Goal: Task Accomplishment & Management: Use online tool/utility

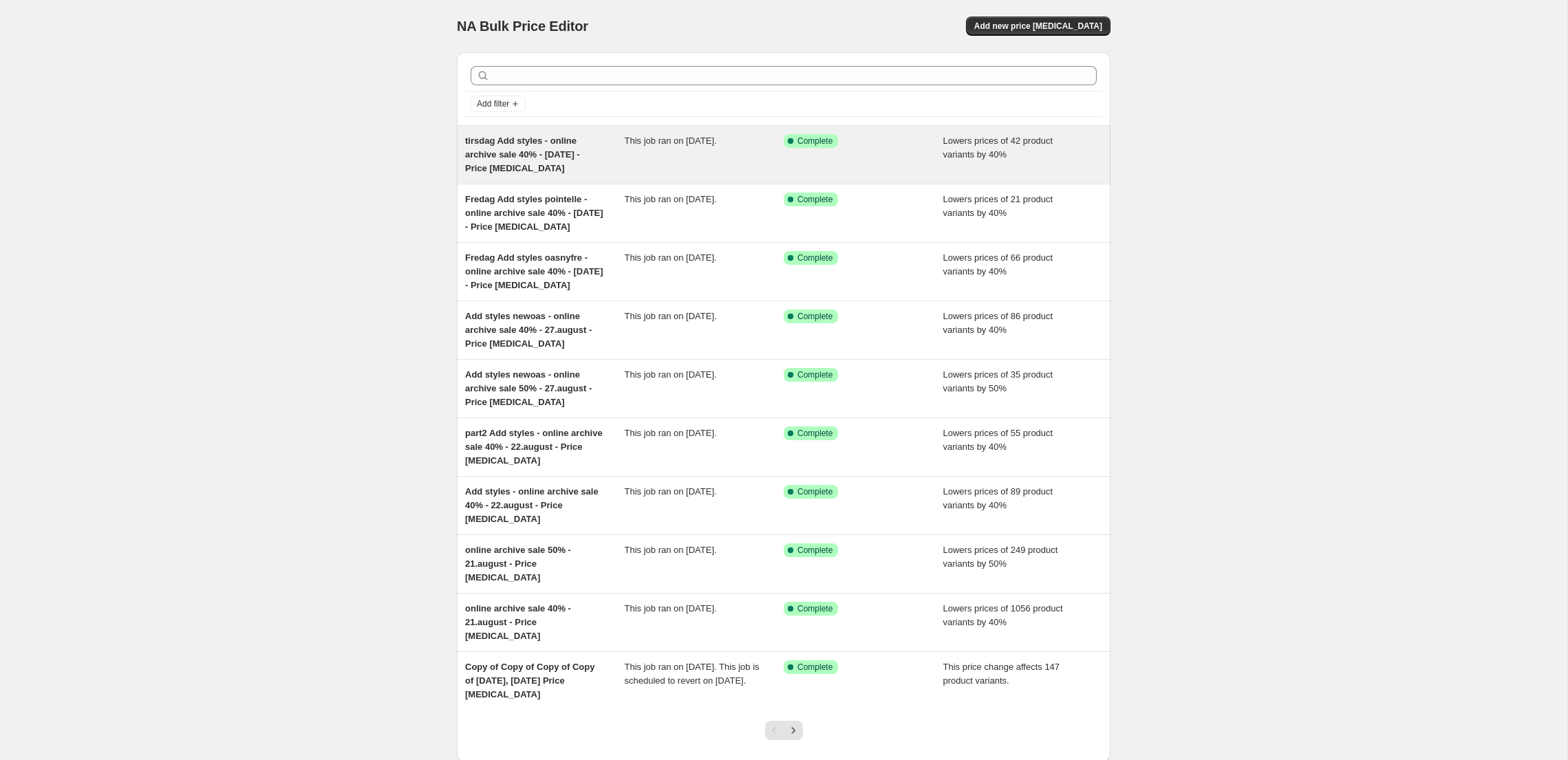
click at [601, 157] on div "tirsdag Add styles - online archive sale 40% - [DATE] - Price [MEDICAL_DATA]" at bounding box center [545, 154] width 159 height 41
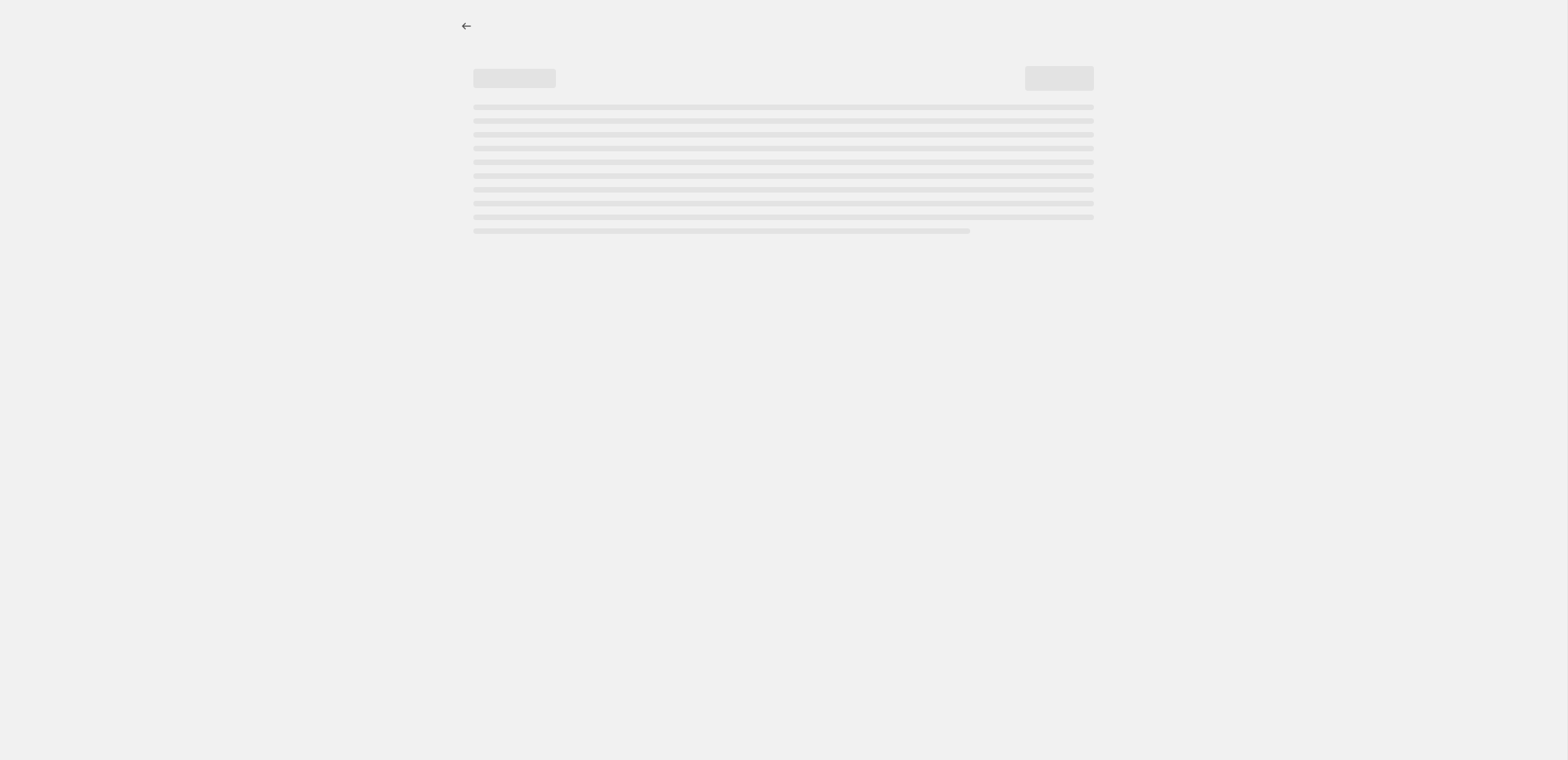
select select "percentage"
select select "tag"
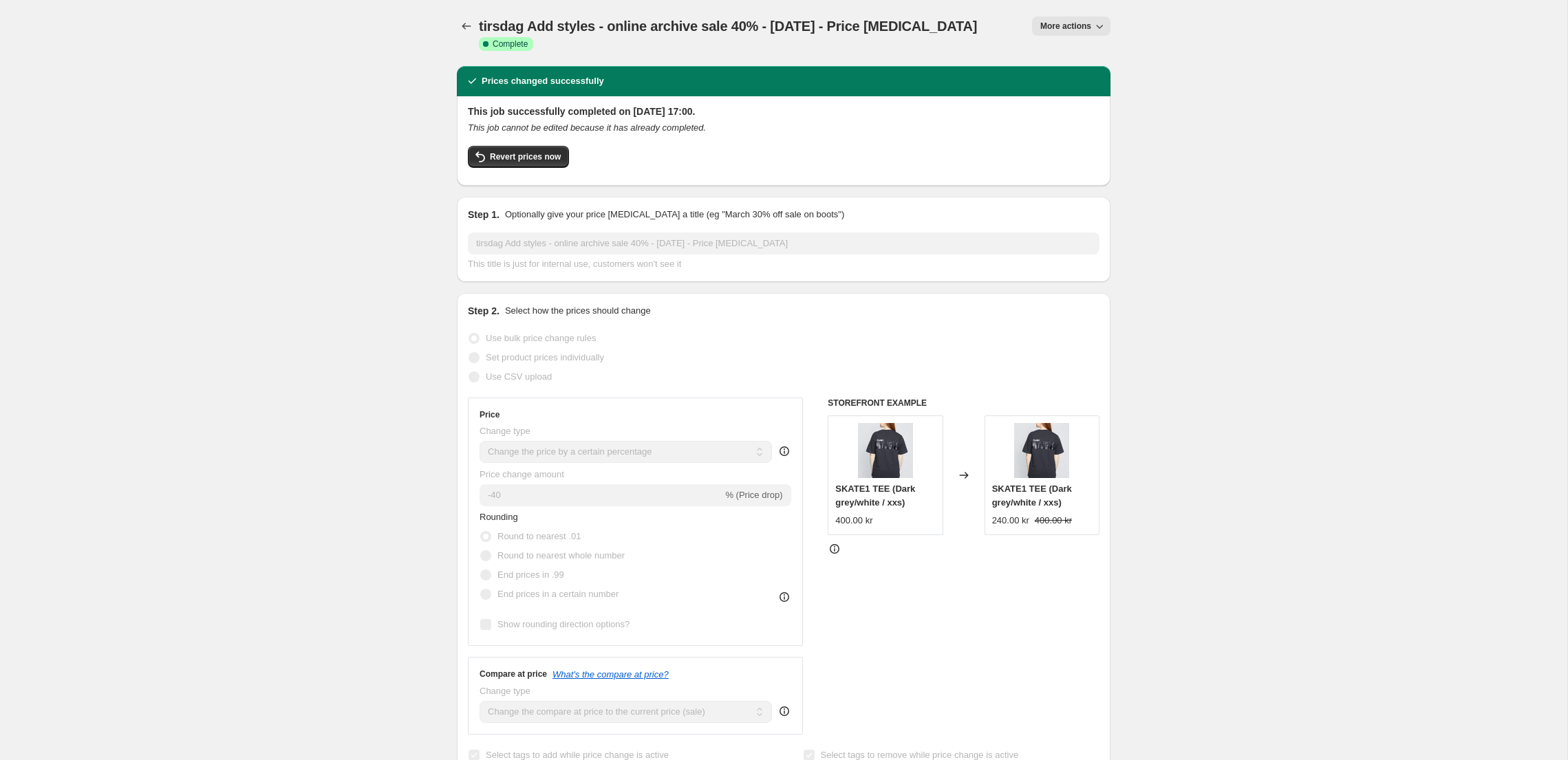
click at [1098, 31] on icon "button" at bounding box center [1098, 25] width 13 height 13
click at [1091, 79] on span "Copy to new job" at bounding box center [1071, 78] width 64 height 11
select select "percentage"
select select "tag"
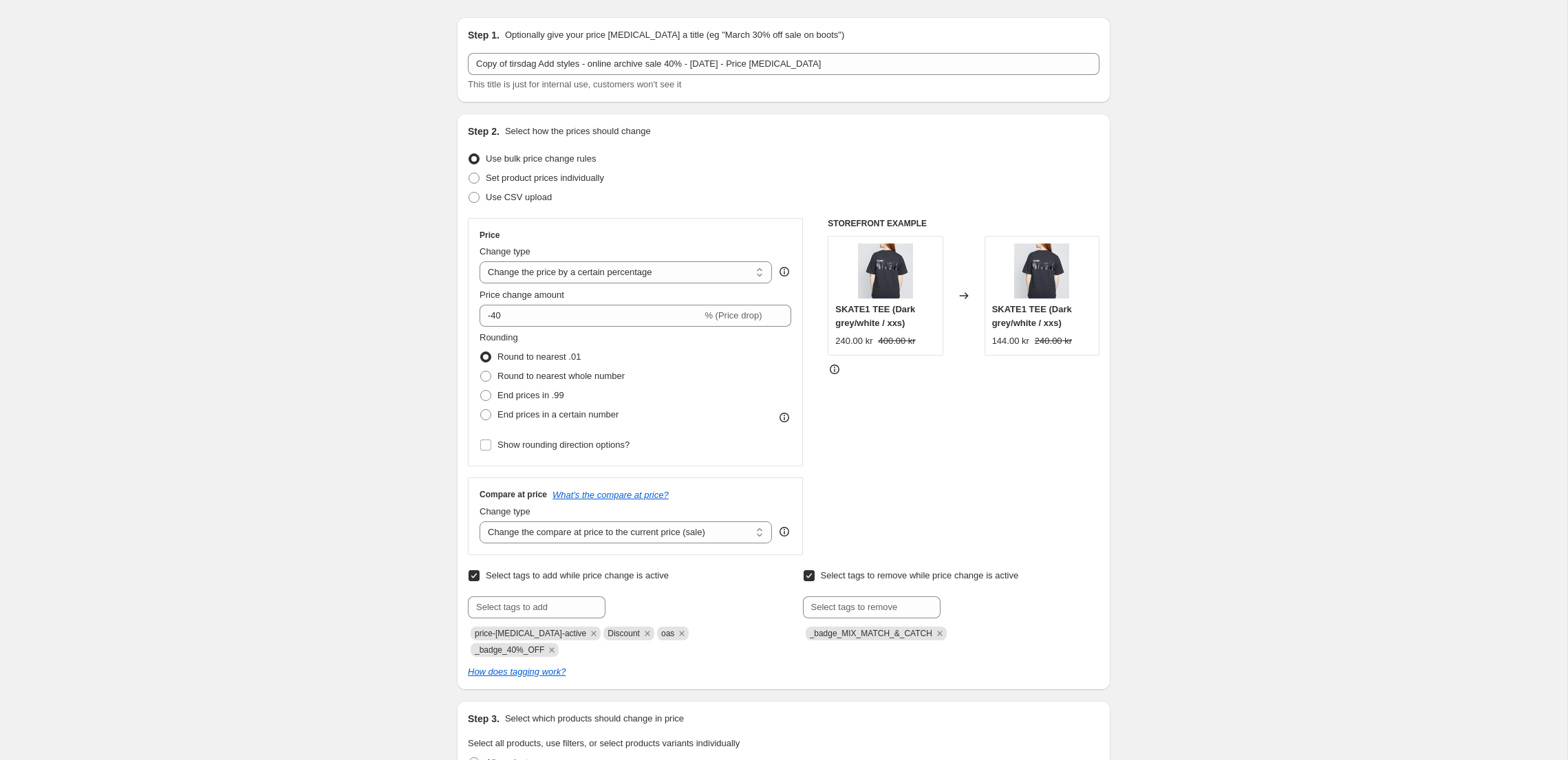
scroll to position [42, 0]
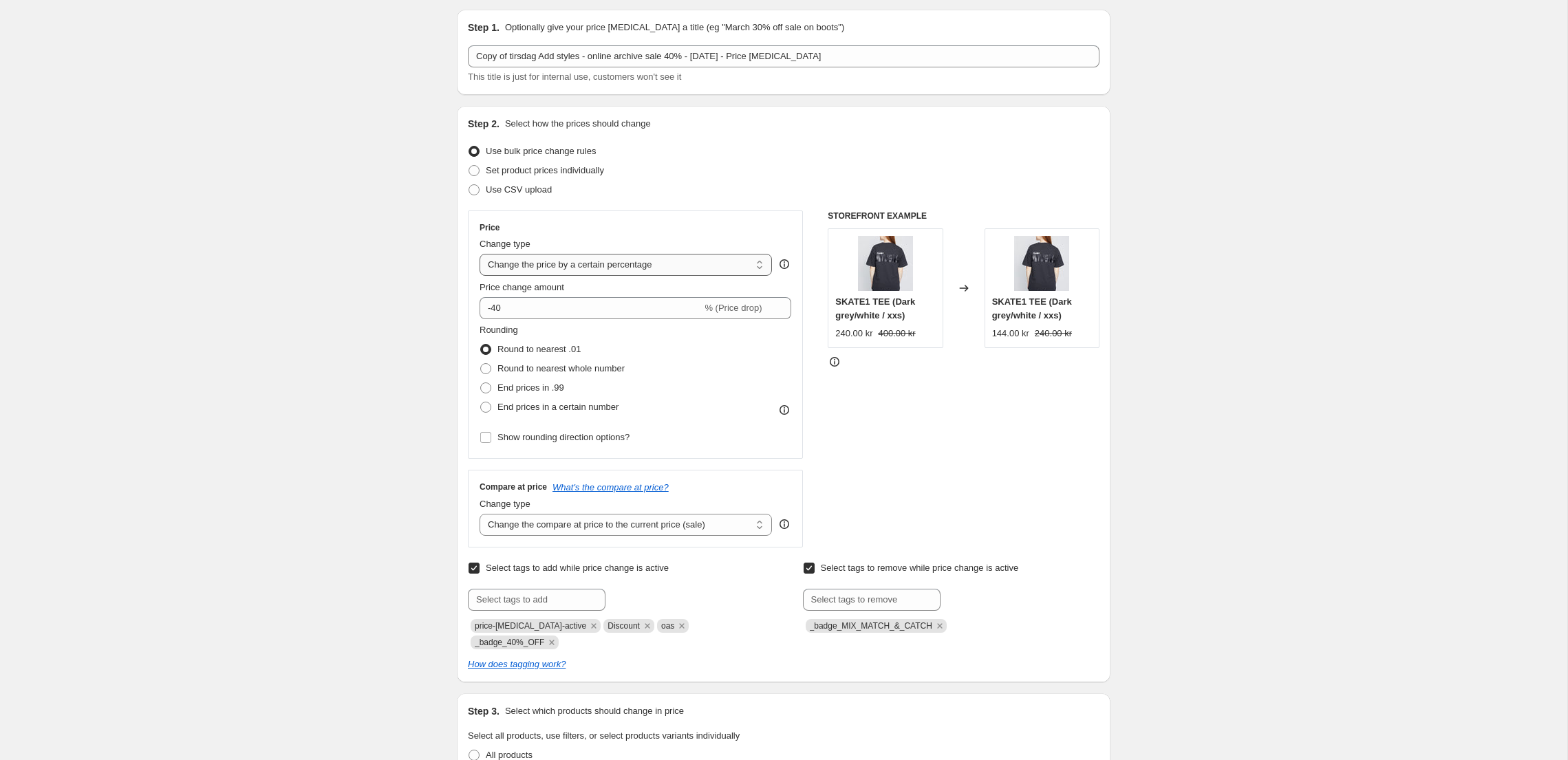
click at [691, 266] on select "Change the price to a certain amount Change the price by a certain amount Chang…" at bounding box center [625, 264] width 292 height 22
select select "pcap"
click at [479, 254] on select "Change the price to a certain amount Change the price by a certain amount Chang…" at bounding box center [625, 264] width 292 height 22
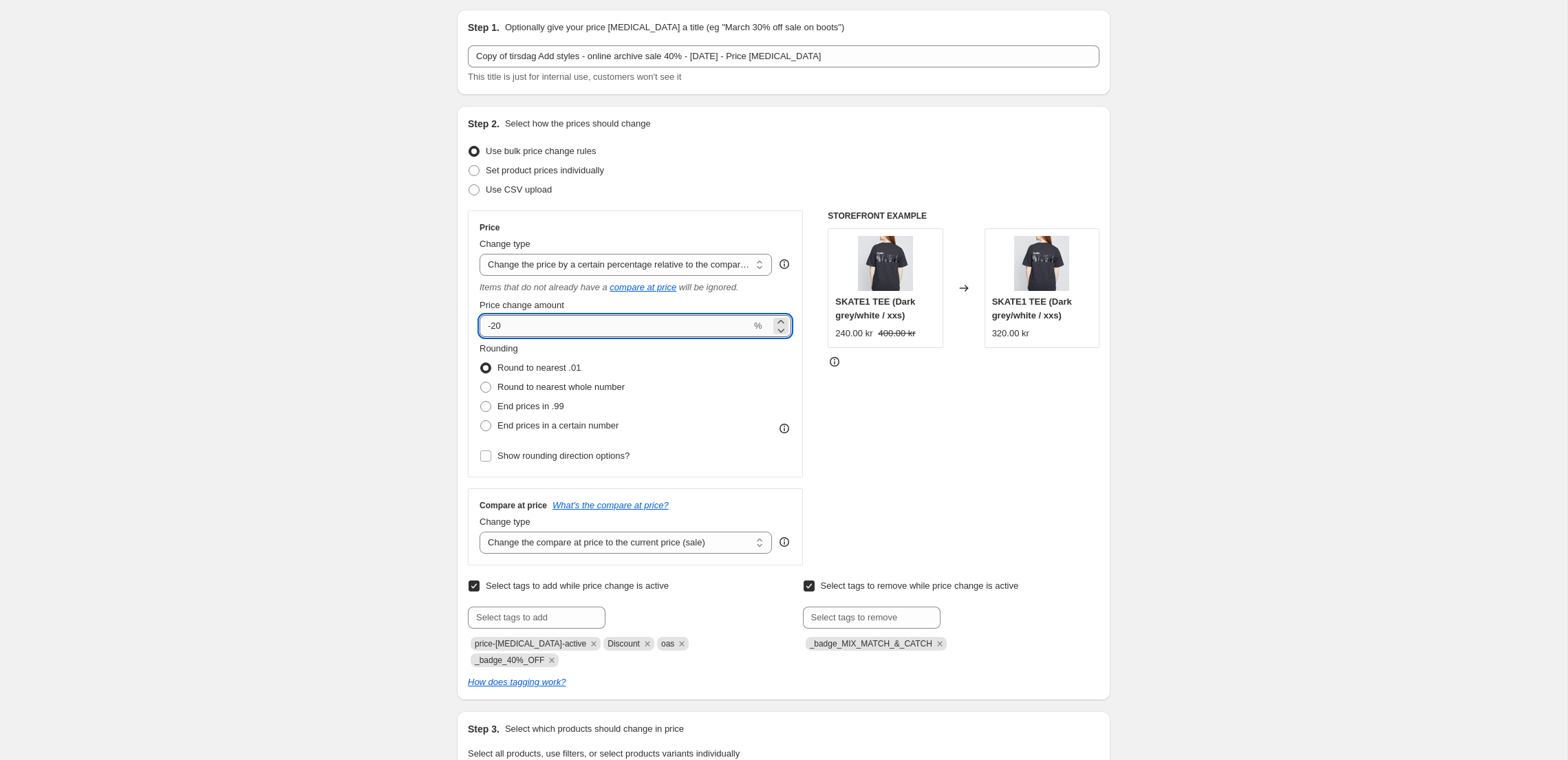
click at [497, 327] on input "-20" at bounding box center [615, 326] width 272 height 22
type input "-50"
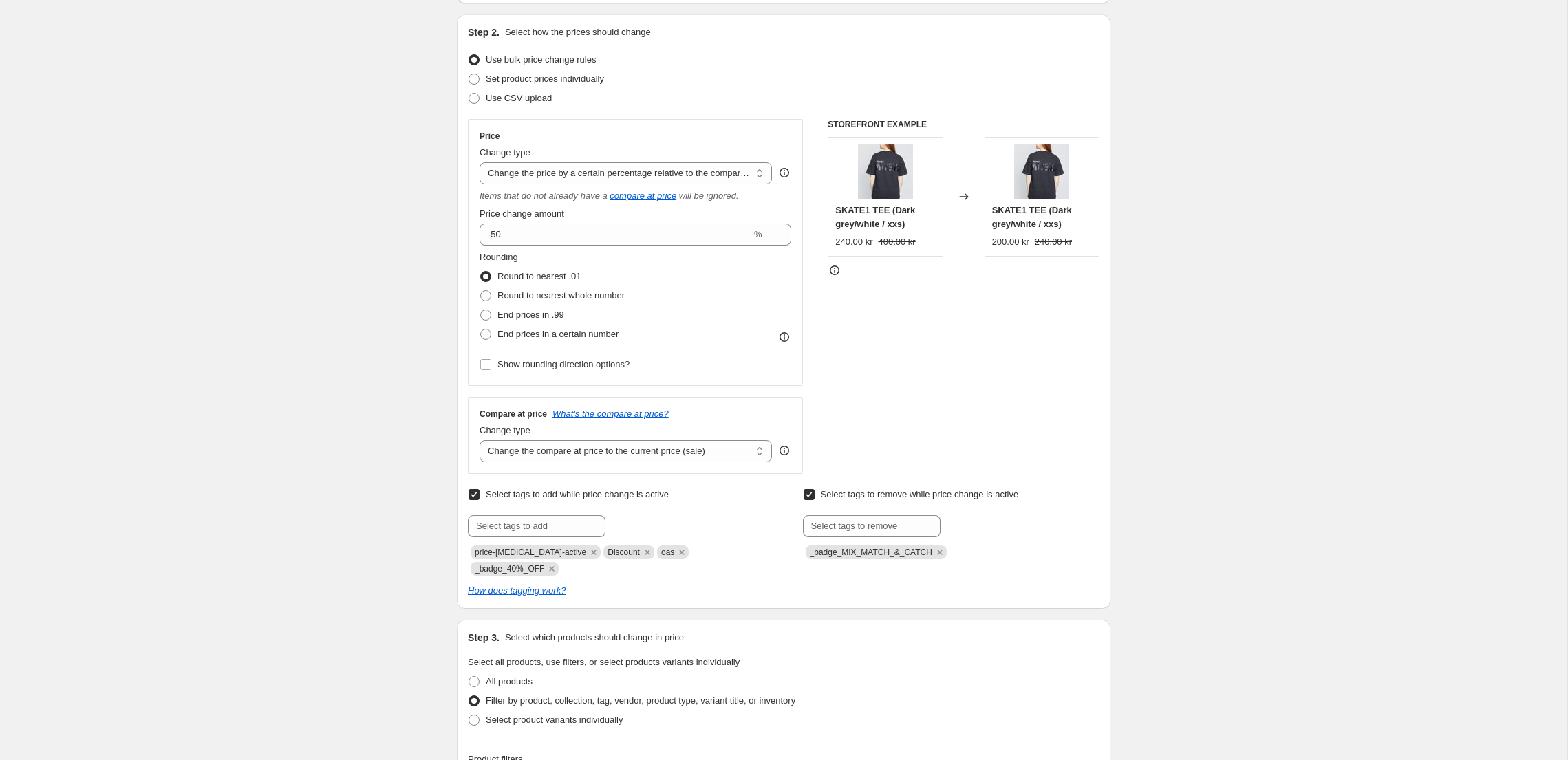
scroll to position [137, 0]
click at [730, 448] on select "Change the compare at price to the current price (sale) Change the compare at p…" at bounding box center [625, 448] width 292 height 22
select select "no_change"
click at [479, 438] on select "Change the compare at price to the current price (sale) Change the compare at p…" at bounding box center [625, 448] width 292 height 22
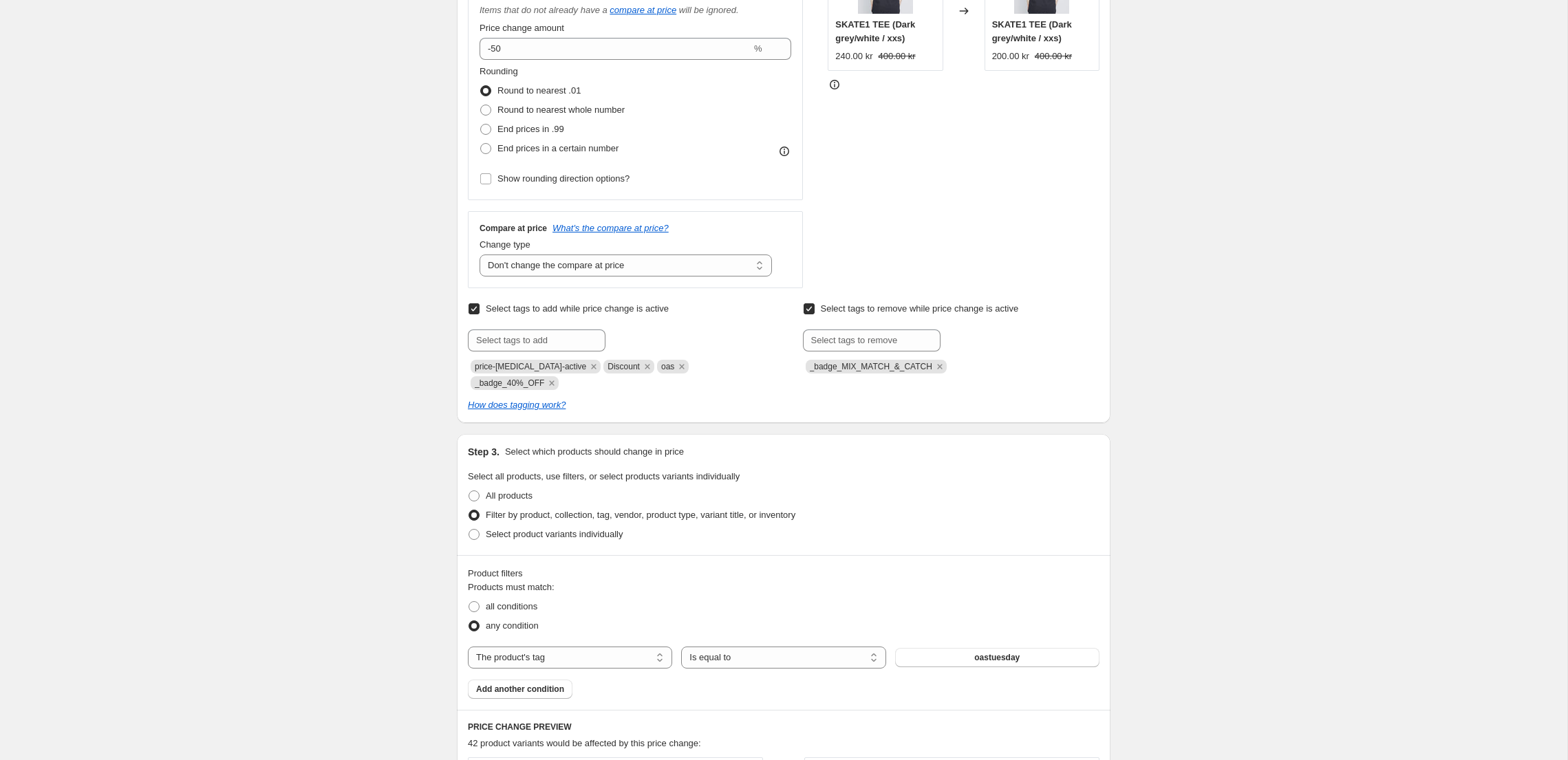
scroll to position [327, 0]
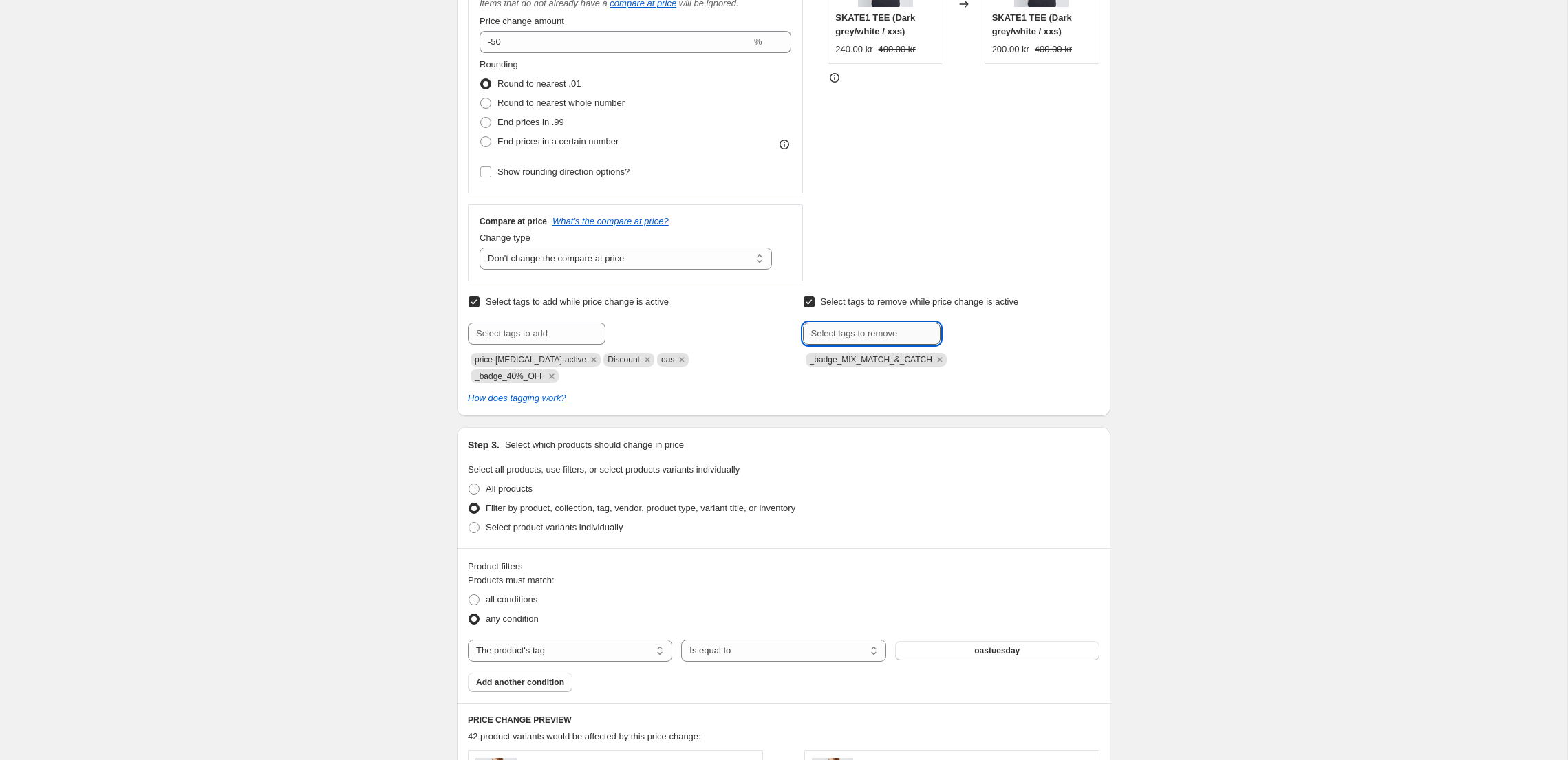
click at [860, 336] on input "text" at bounding box center [871, 334] width 137 height 22
drag, startPoint x: 542, startPoint y: 378, endPoint x: 475, endPoint y: 374, distance: 67.1
click at [476, 374] on span "_badge_40%_OFF" at bounding box center [509, 376] width 69 height 10
copy span "_badge_40%_OFF"
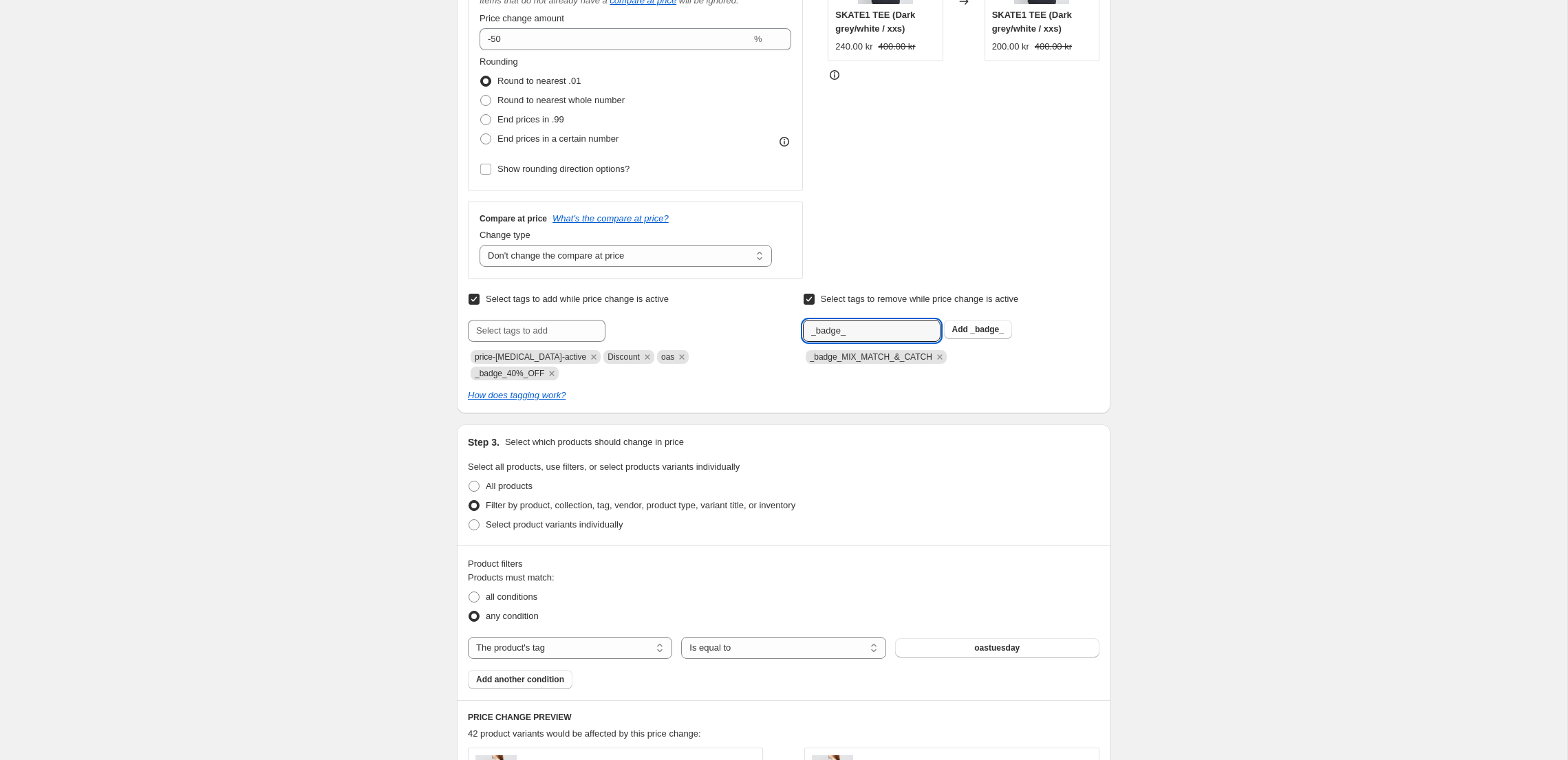
drag, startPoint x: 851, startPoint y: 332, endPoint x: 795, endPoint y: 331, distance: 56.0
click at [795, 331] on div "Select tags to add while price change is active Submit price-[MEDICAL_DATA]-act…" at bounding box center [783, 335] width 632 height 91
paste input "40%_OFF"
type input "_badge_40%_OFF"
click at [989, 332] on span "_badge_40%_O..." at bounding box center [1004, 329] width 68 height 10
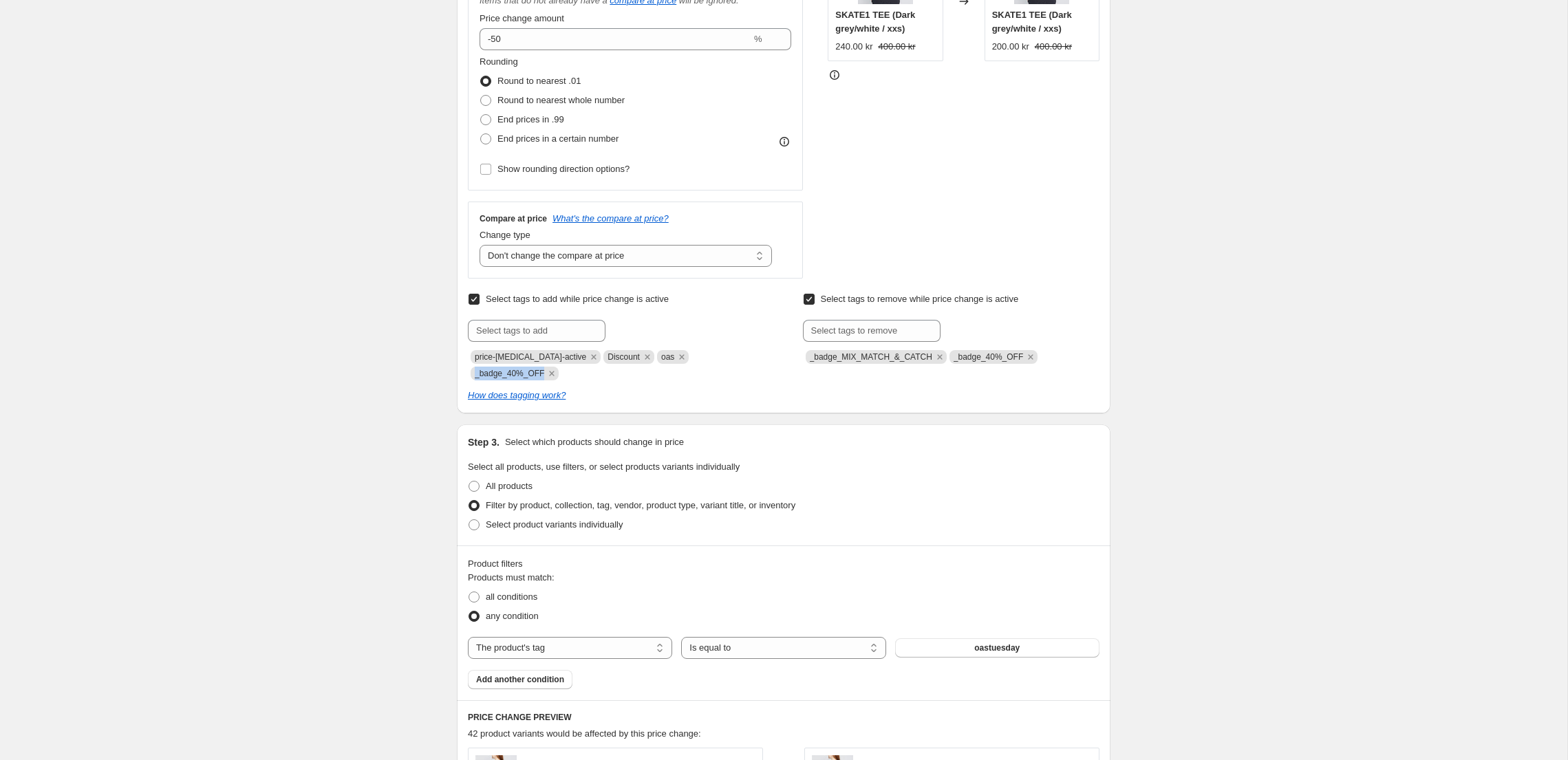
drag, startPoint x: 546, startPoint y: 372, endPoint x: 472, endPoint y: 368, distance: 74.1
click at [472, 368] on span "_badge_40%_OFF" at bounding box center [514, 373] width 88 height 13
copy span "_badge_40%_OFF"
click at [499, 335] on input "text" at bounding box center [536, 331] width 137 height 22
paste input "_badge_40%_OFF"
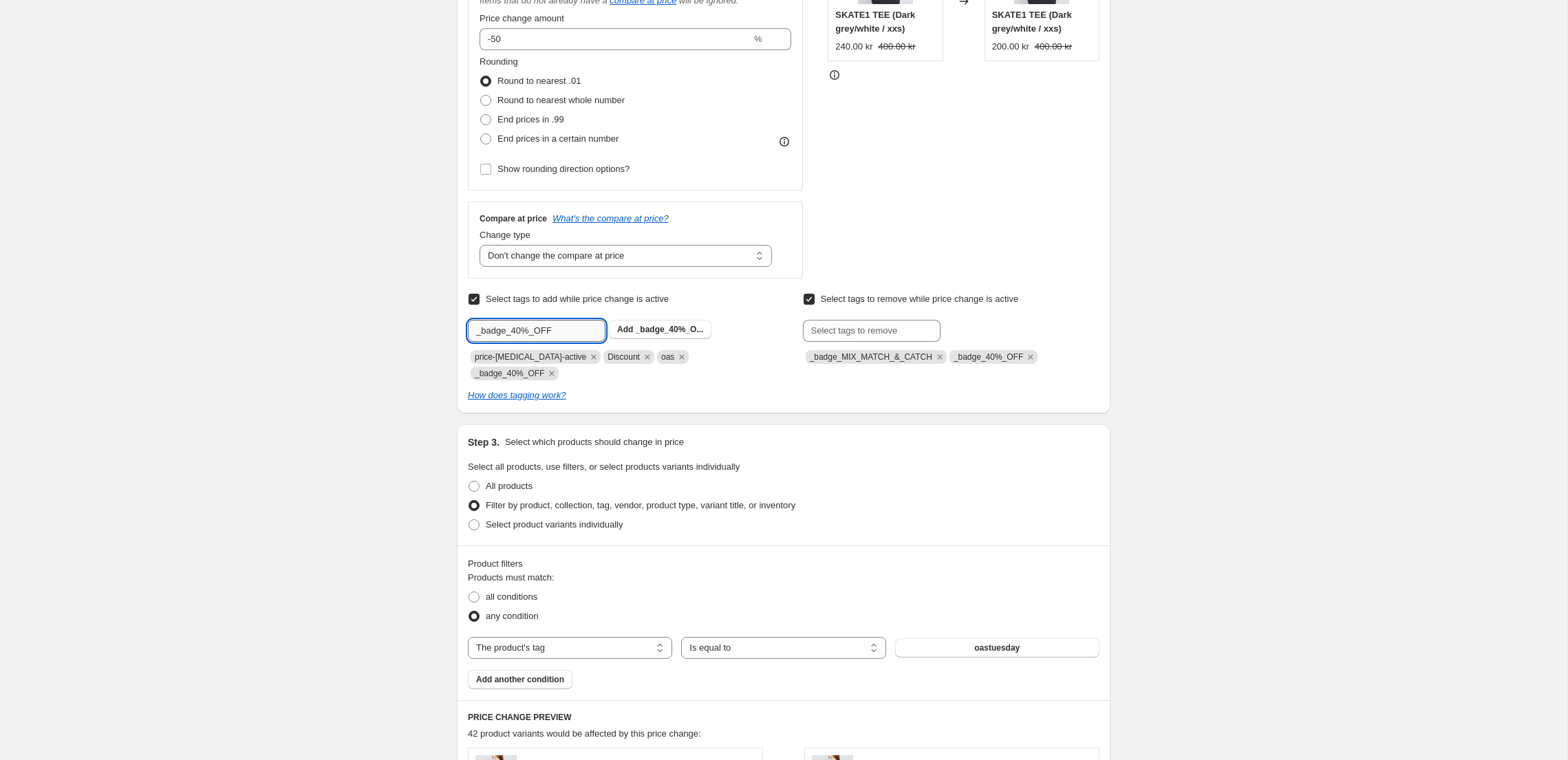
click at [518, 333] on input "_badge_40%_OFF" at bounding box center [536, 331] width 137 height 22
type input "_badge_50%_OFF"
click at [667, 326] on span "_badge_50%_O..." at bounding box center [669, 329] width 68 height 10
click at [555, 373] on icon "Remove _badge_40%_OFF" at bounding box center [552, 373] width 5 height 5
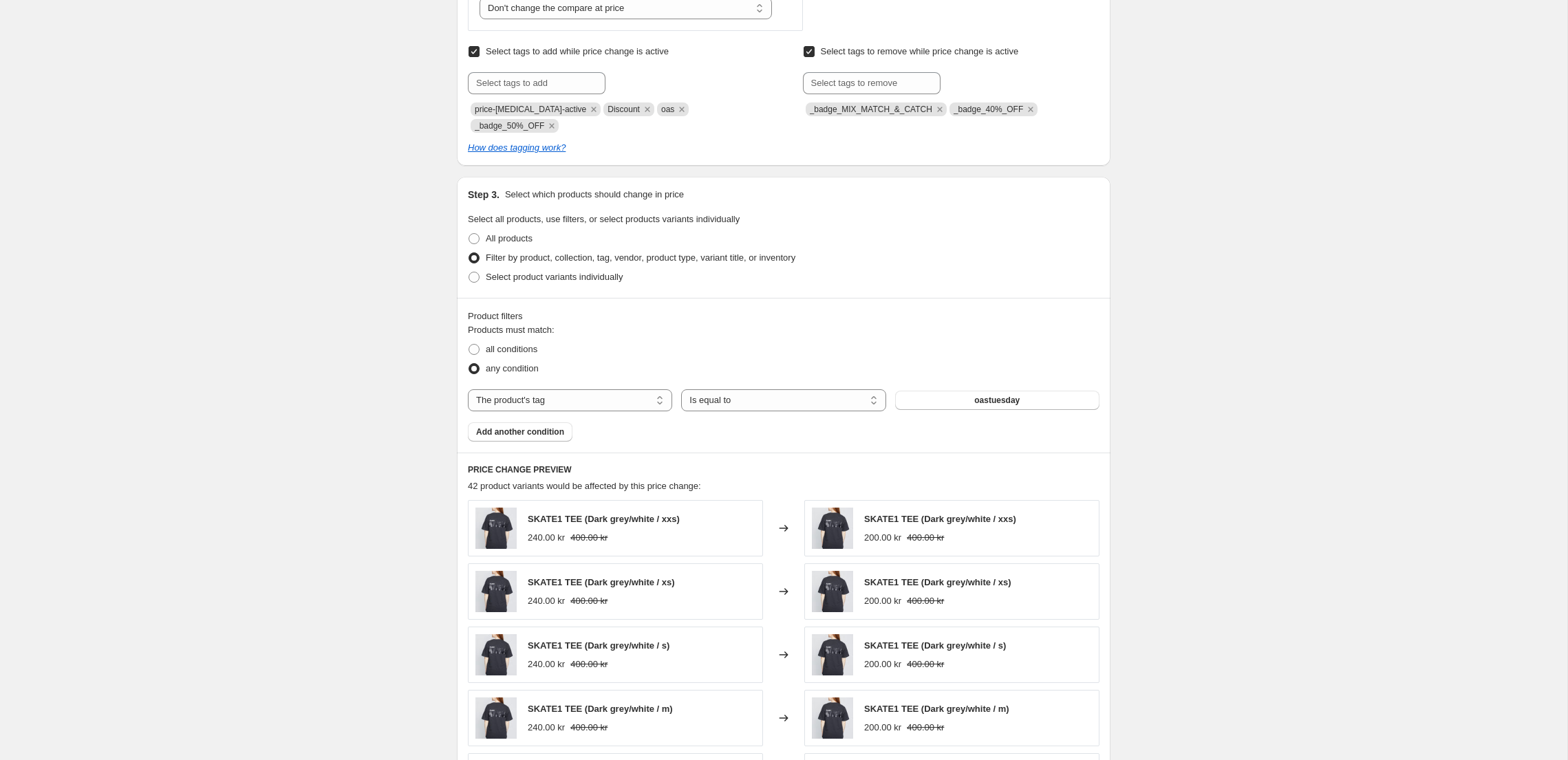
scroll to position [584, 0]
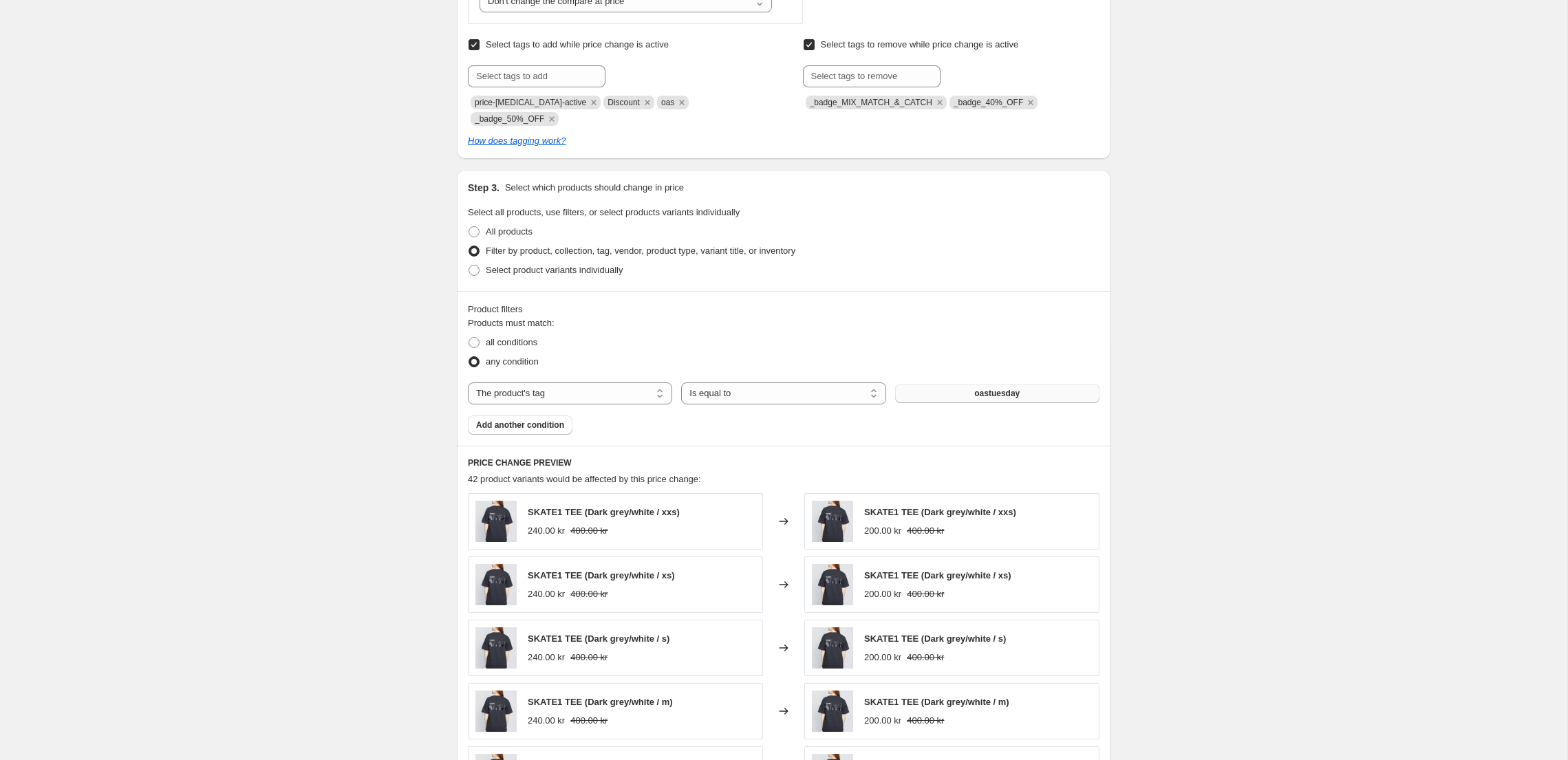
click at [970, 390] on button "oastuesday" at bounding box center [997, 393] width 204 height 19
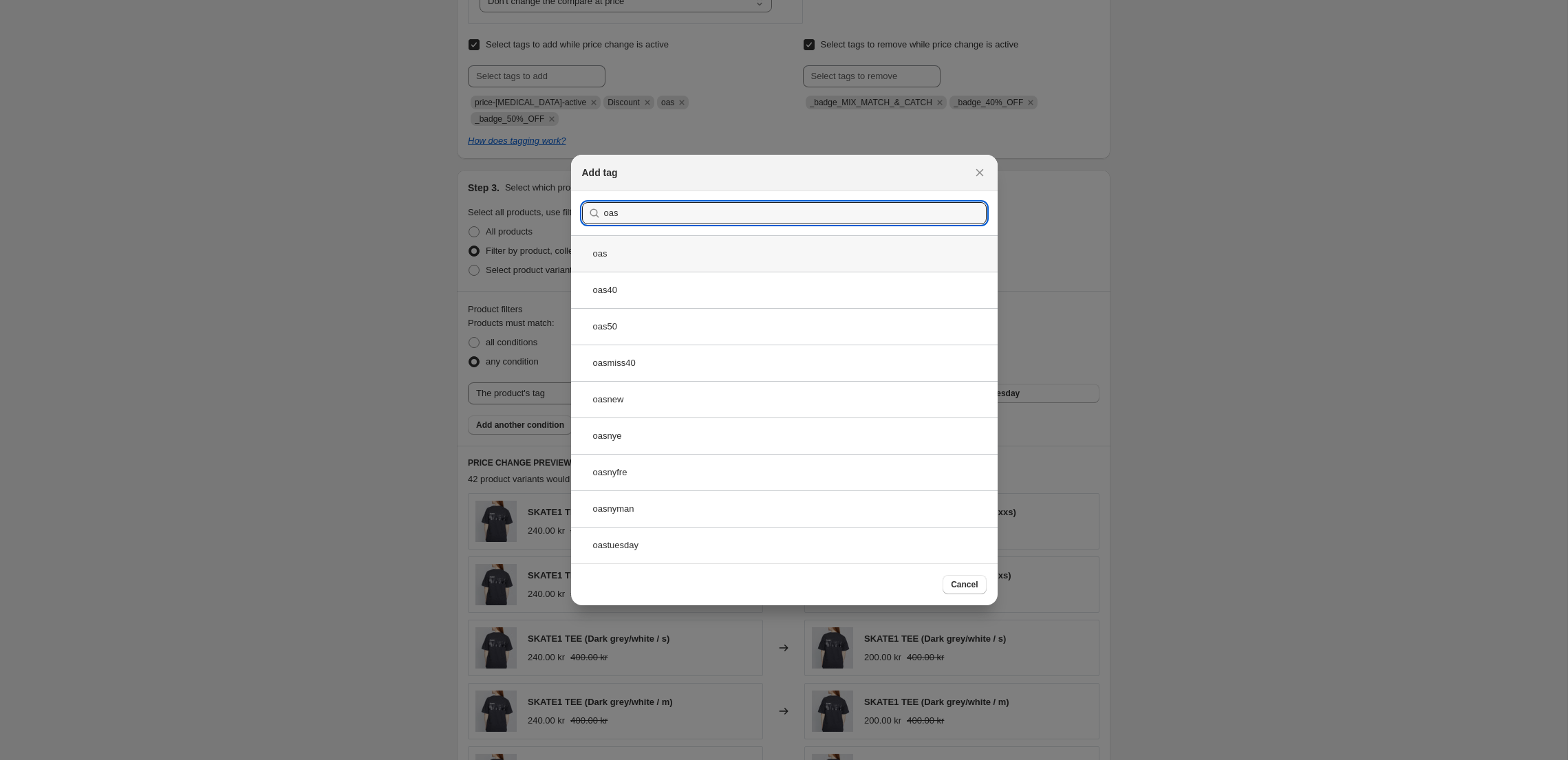
type input "oas"
click at [695, 247] on div "oas" at bounding box center [784, 253] width 426 height 36
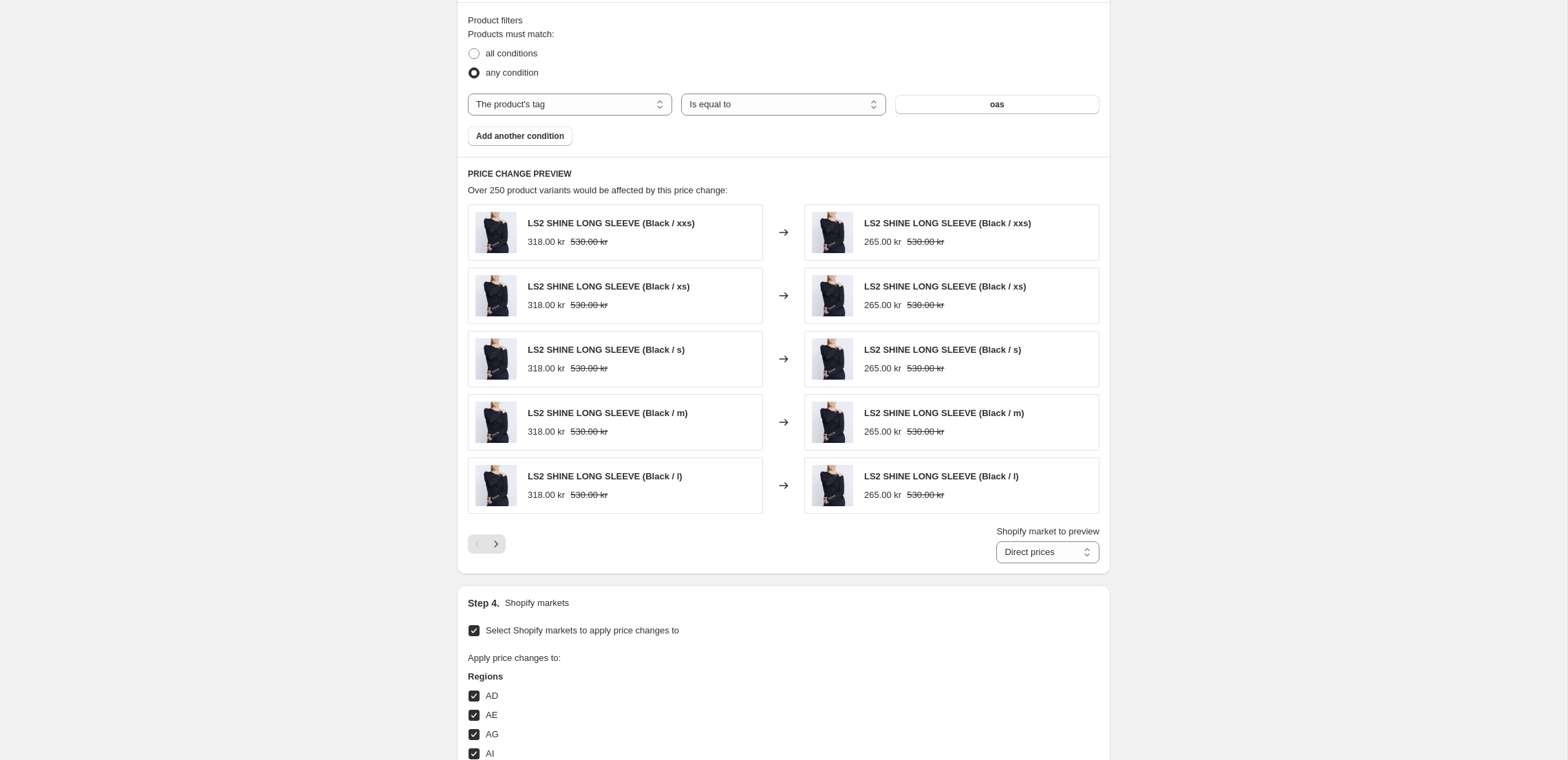
scroll to position [884, 0]
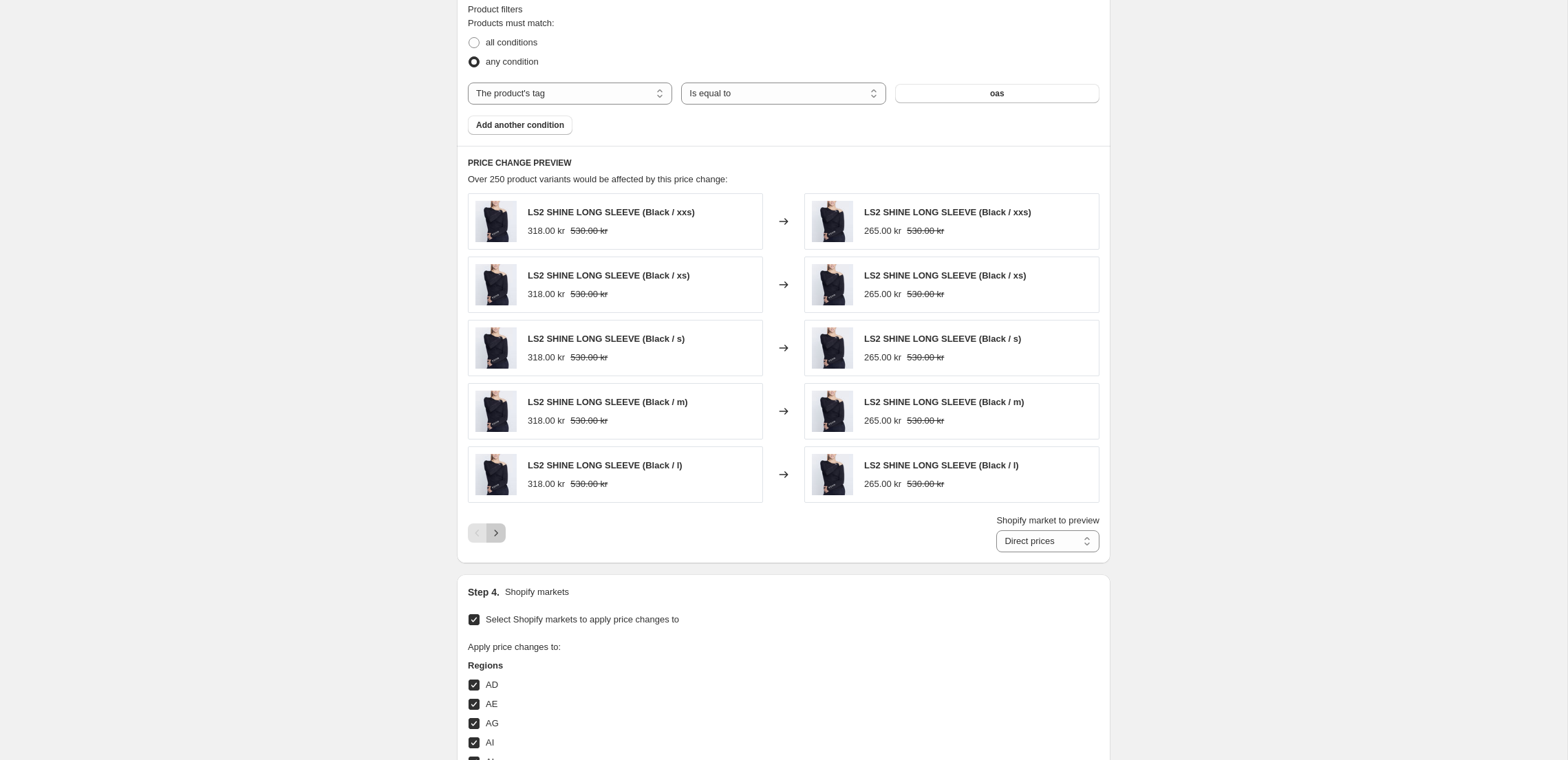
click at [497, 539] on icon "Next" at bounding box center [496, 533] width 13 height 13
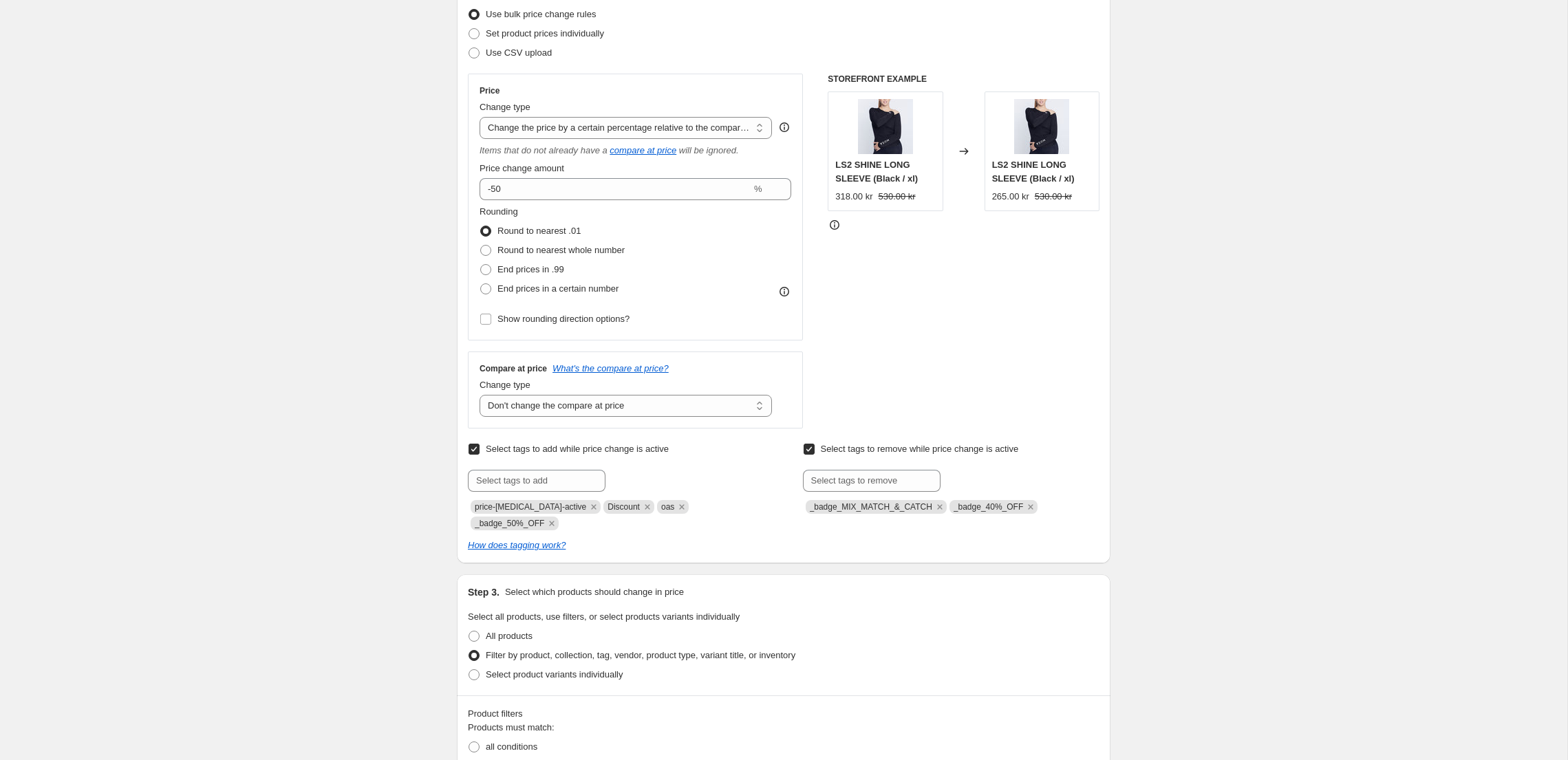
scroll to position [0, 0]
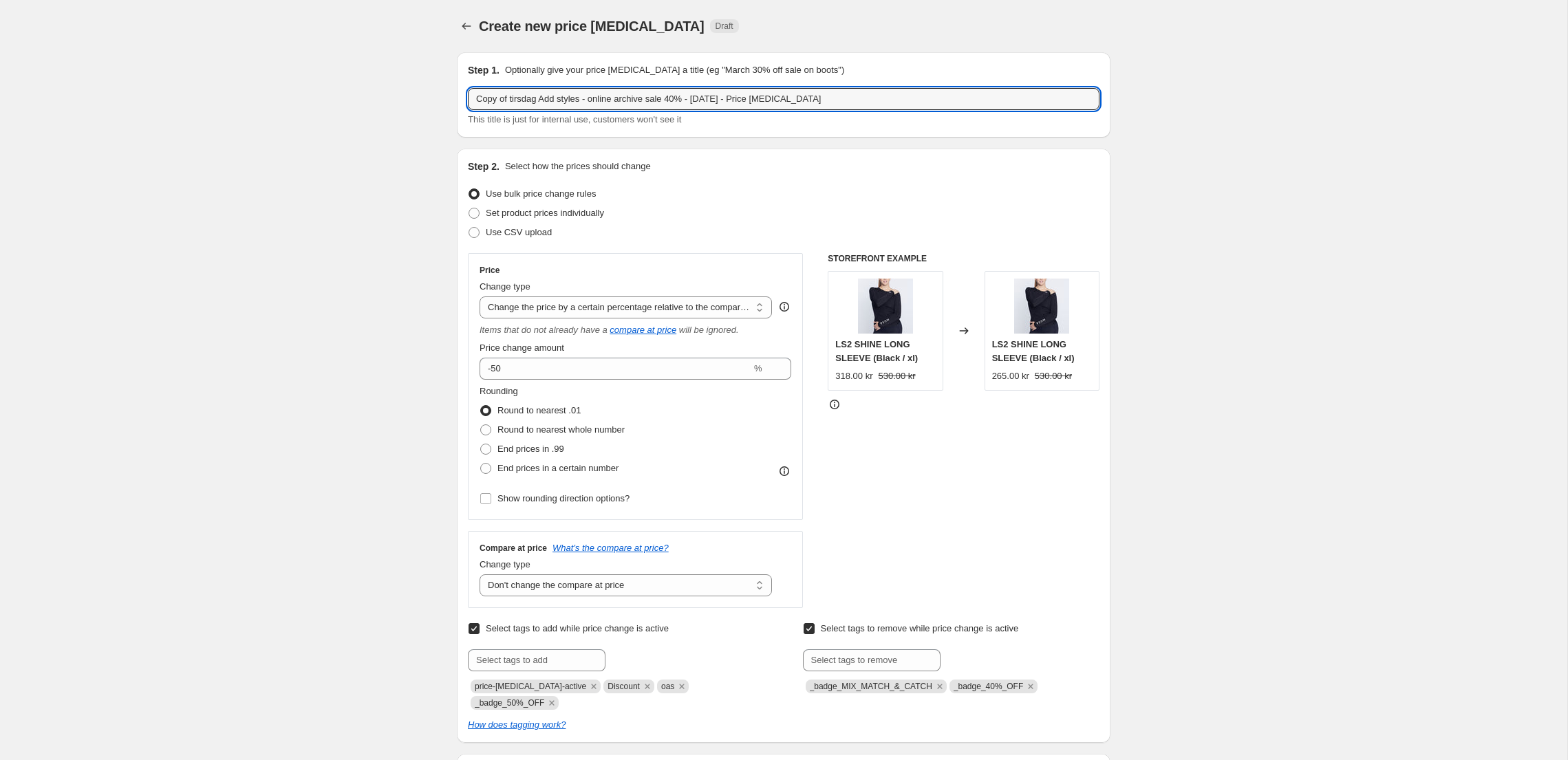
drag, startPoint x: 543, startPoint y: 98, endPoint x: 443, endPoint y: 86, distance: 100.7
drag, startPoint x: 555, startPoint y: 101, endPoint x: 513, endPoint y: 98, distance: 42.1
click at [513, 98] on input "Onsdag Add styles - online archive sale 40% - [DATE] - Price [MEDICAL_DATA]" at bounding box center [783, 98] width 632 height 22
click at [694, 98] on input "Onsdag skift procent til 50% - online archive sale 40% - [DATE] - Price [MEDICA…" at bounding box center [783, 98] width 632 height 22
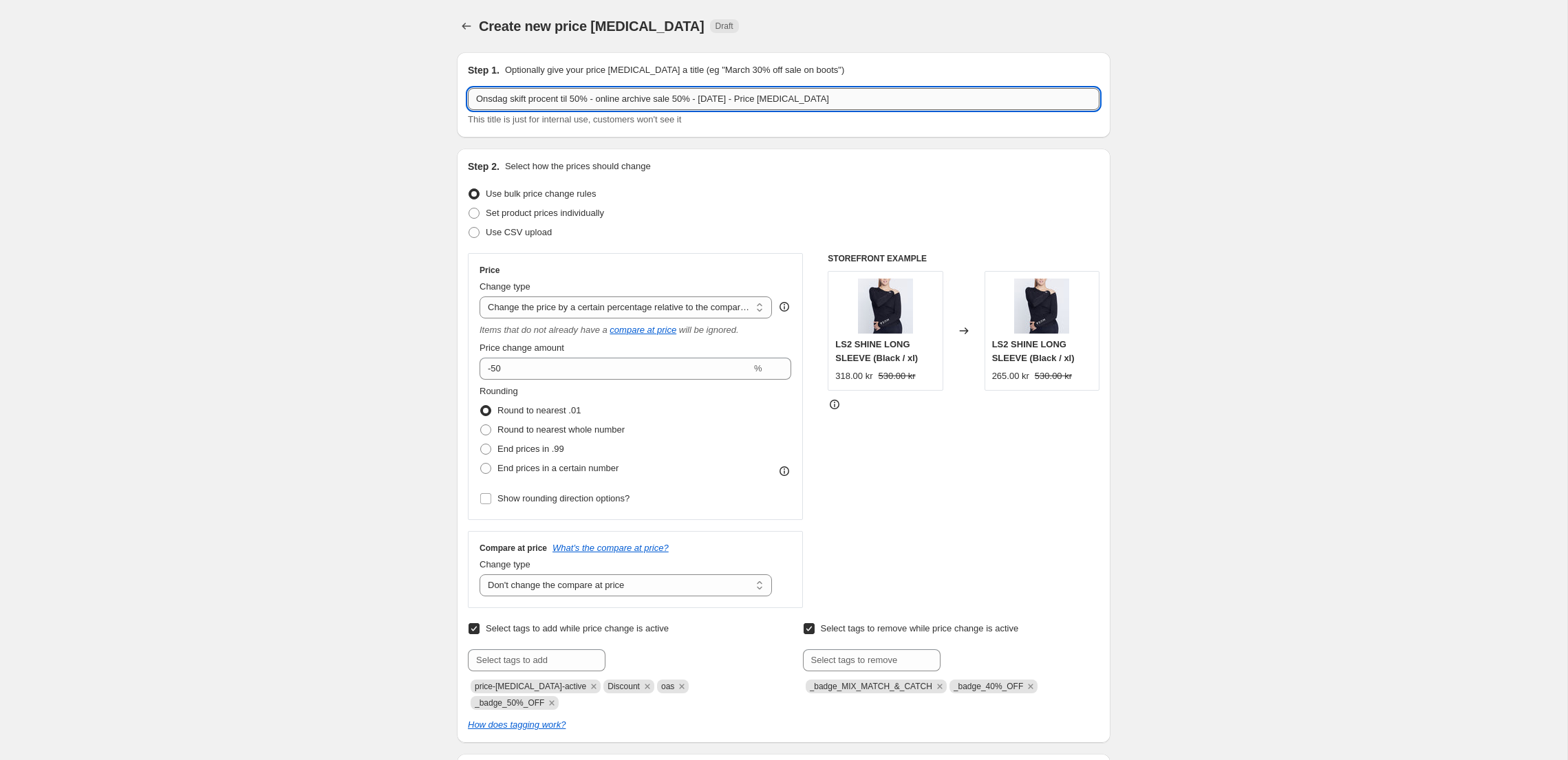
click at [720, 99] on input "Onsdag skift procent til 50% - online archive sale 50% - [DATE] - Price [MEDICA…" at bounding box center [783, 98] width 632 height 22
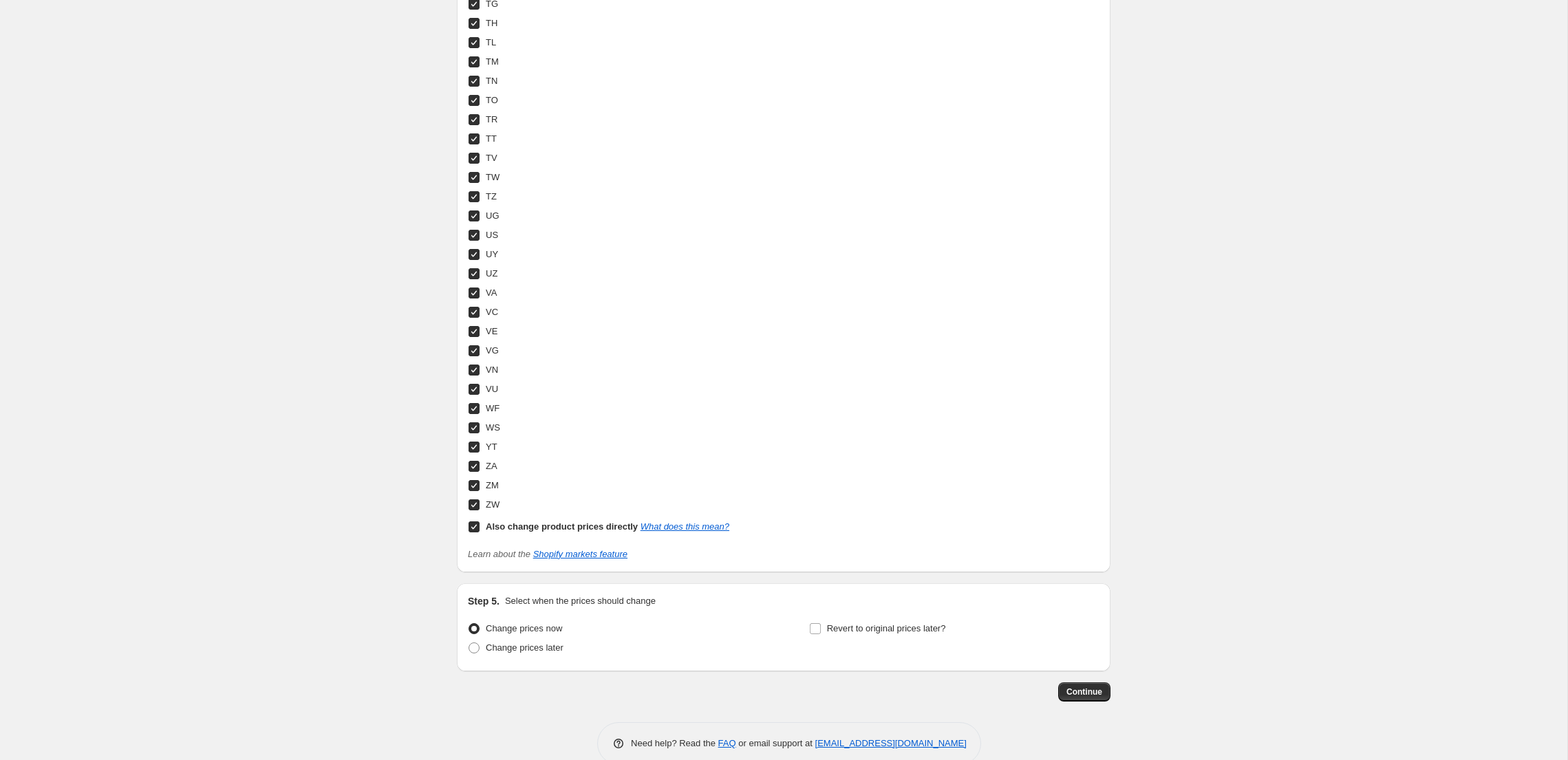
scroll to position [5019, 0]
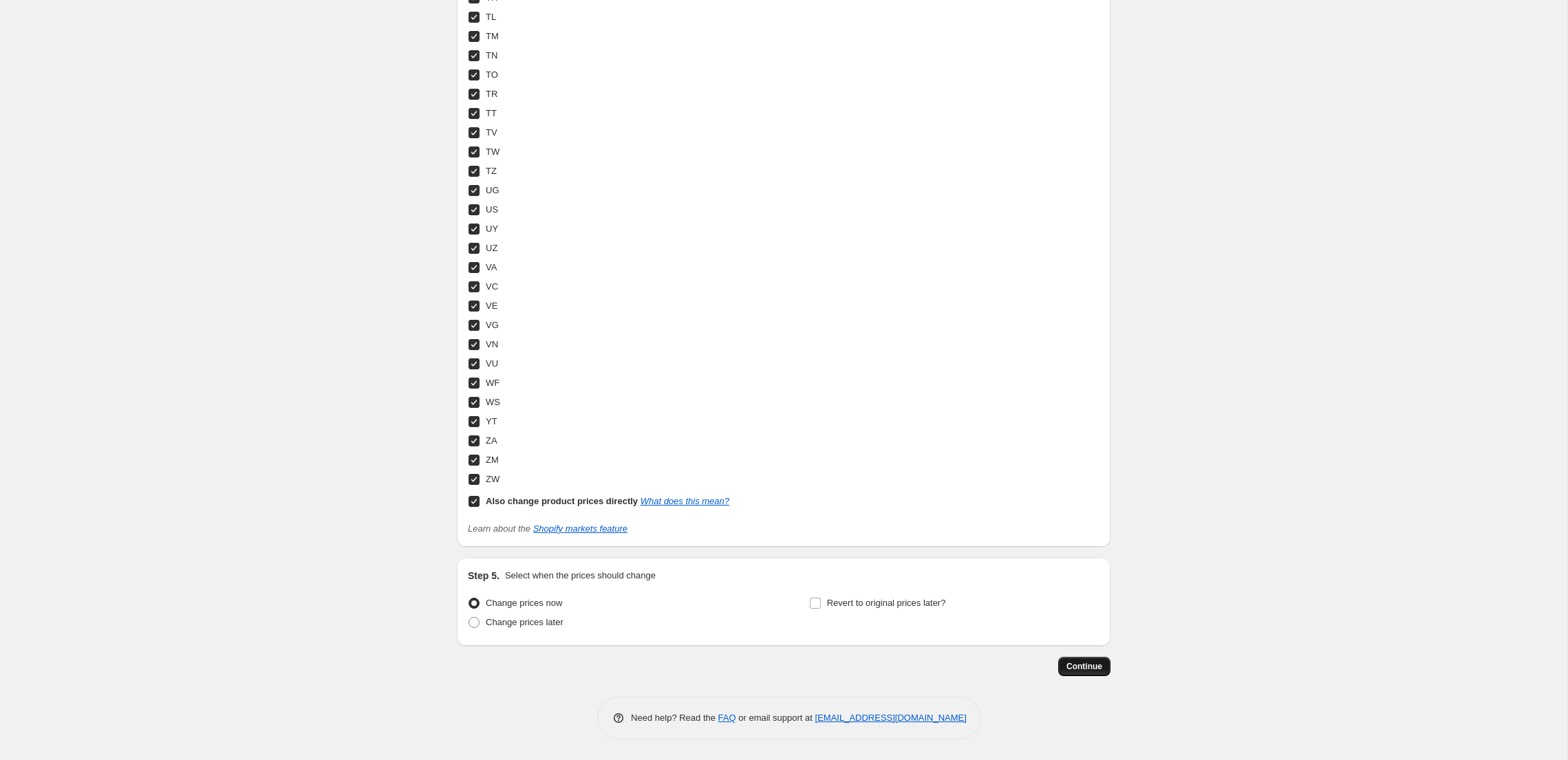
type input "Onsdag skift procent til 50% - online archive sale 50% - [DATE] - Price [MEDICA…"
click at [1086, 670] on span "Continue" at bounding box center [1084, 667] width 36 height 11
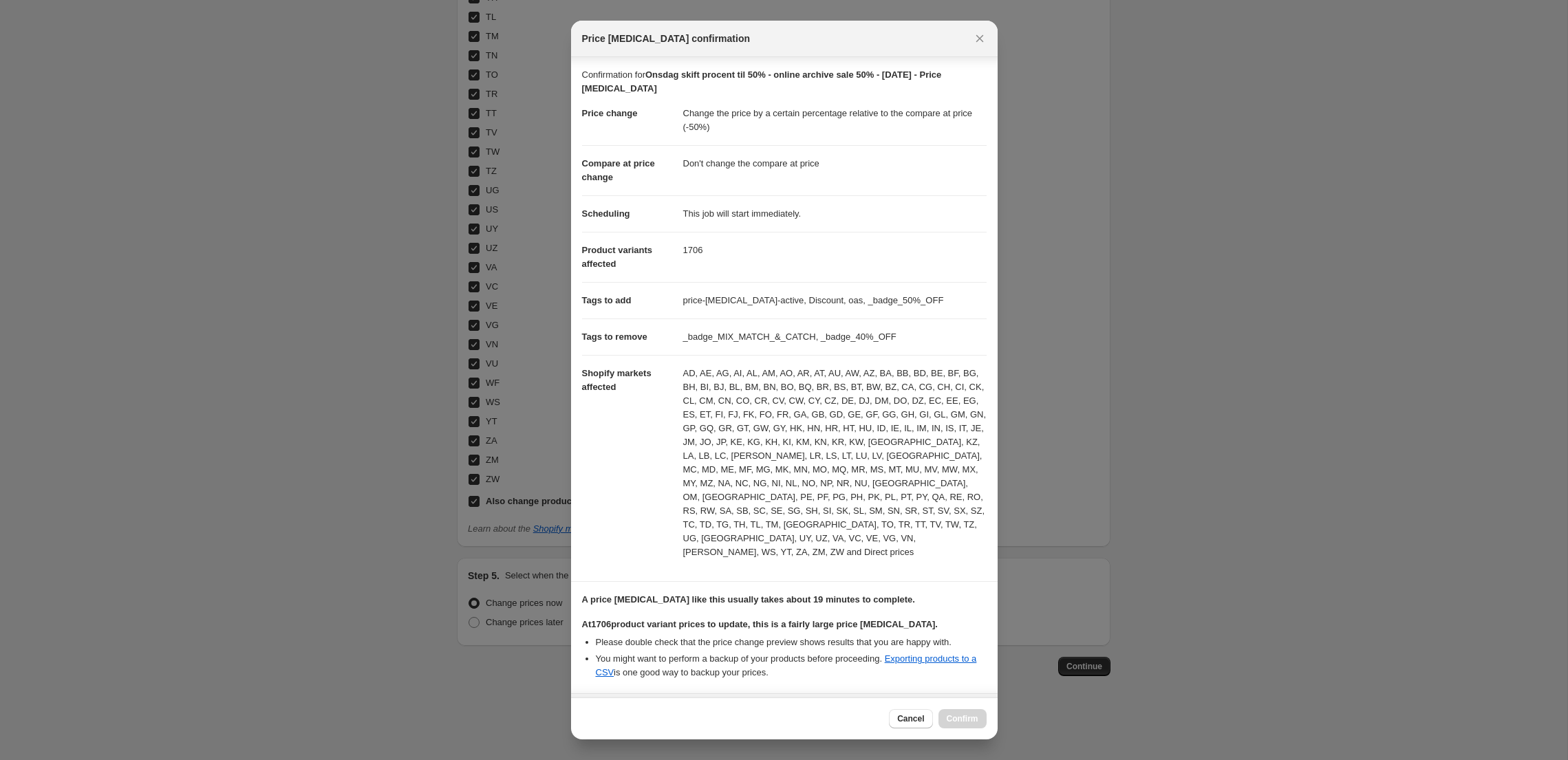
scroll to position [98, 0]
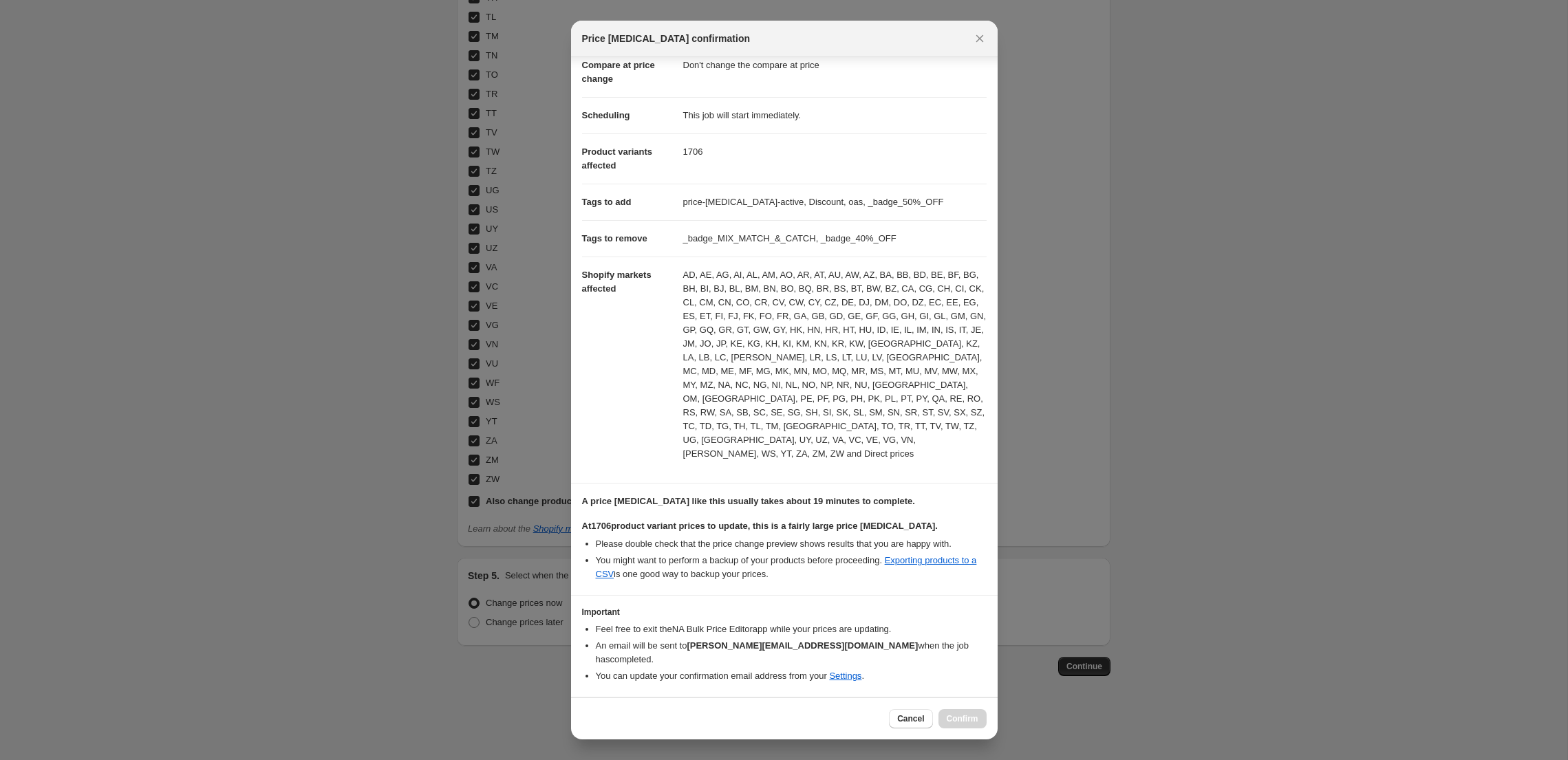
click at [586, 713] on input "I understand that this price [MEDICAL_DATA] will affect 1706 product variants" at bounding box center [589, 718] width 11 height 11
checkbox input "true"
click at [984, 45] on icon "Close" at bounding box center [979, 38] width 13 height 13
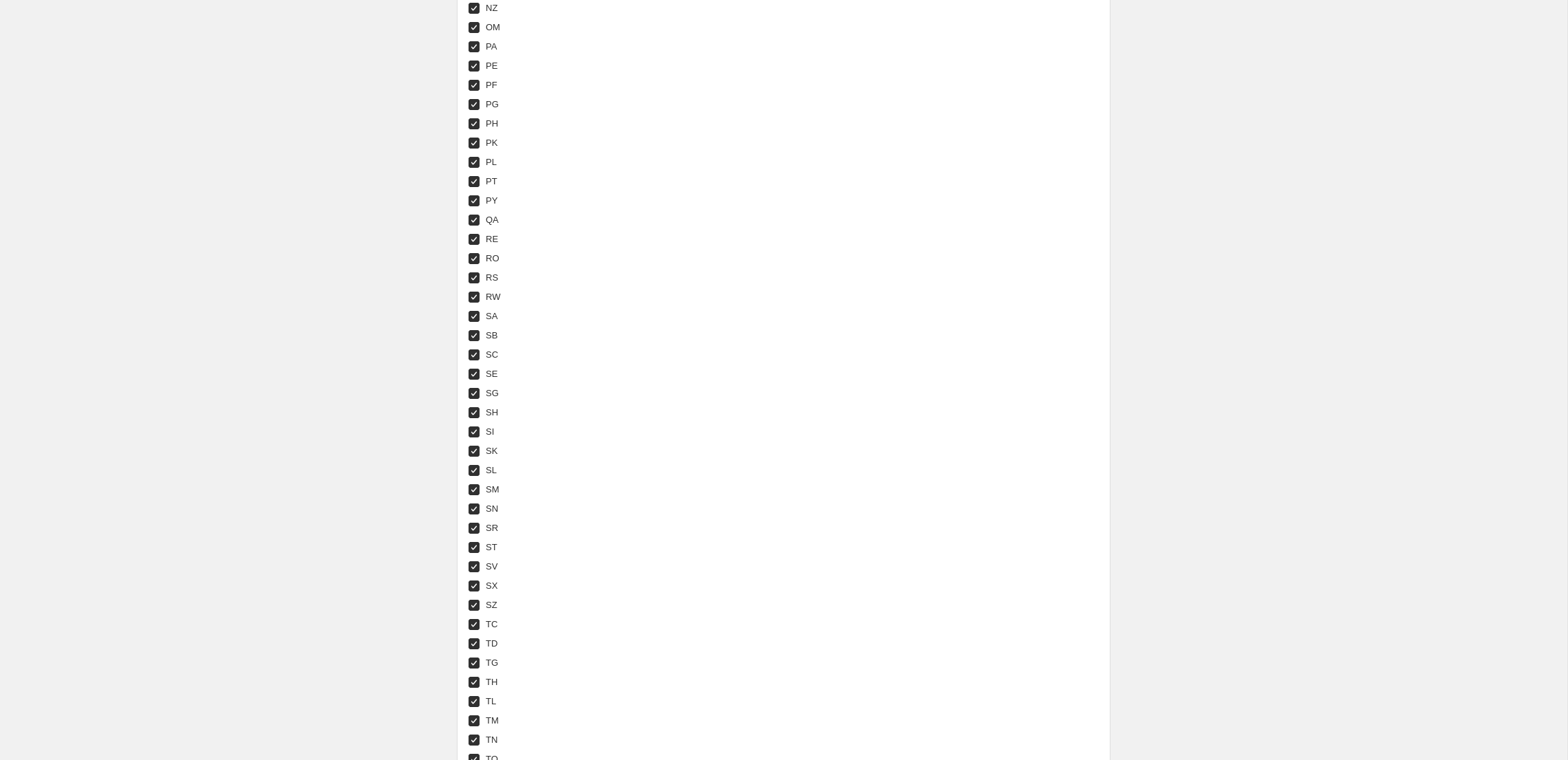
scroll to position [5019, 0]
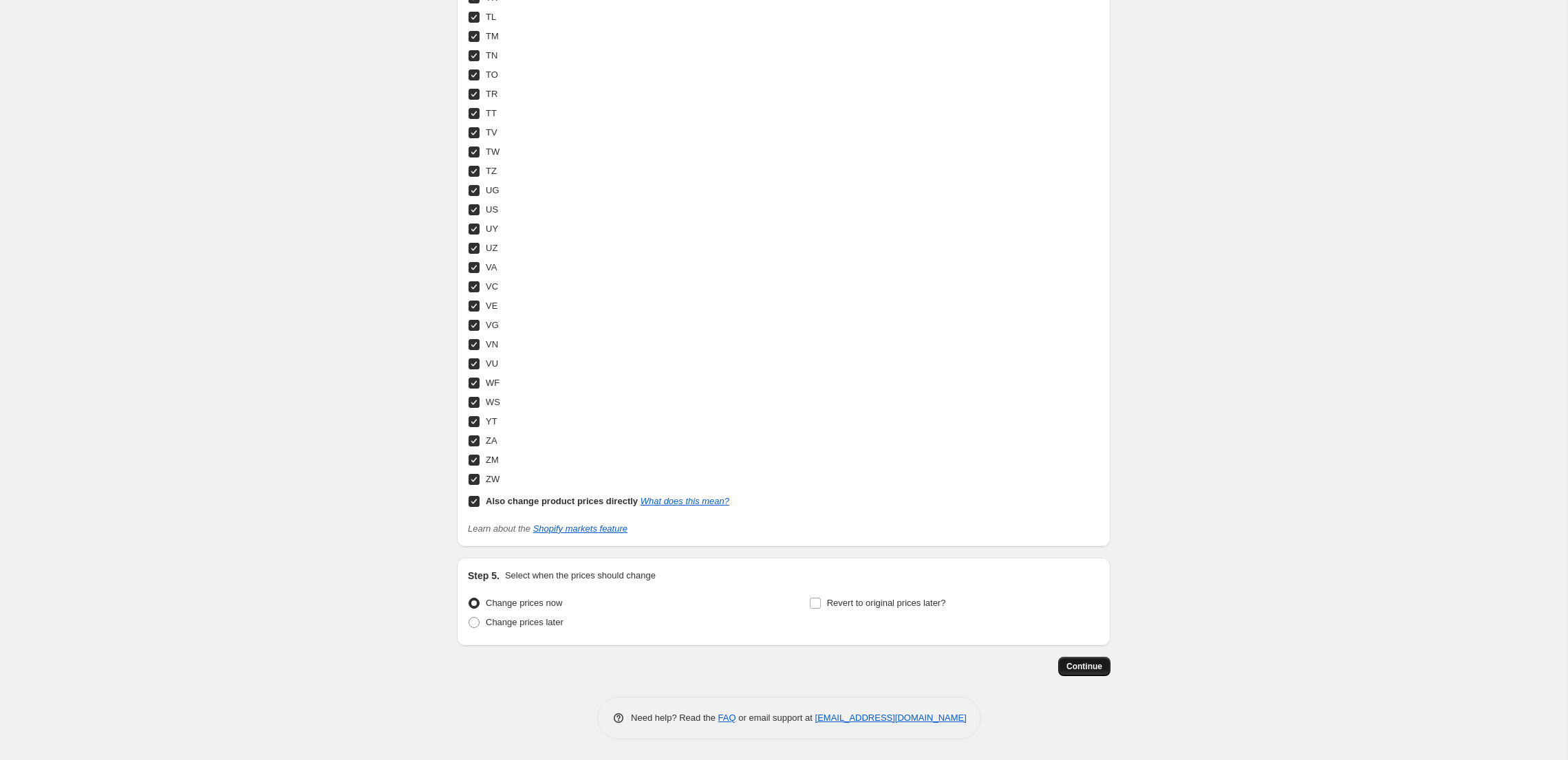
click at [1085, 667] on span "Continue" at bounding box center [1084, 667] width 36 height 11
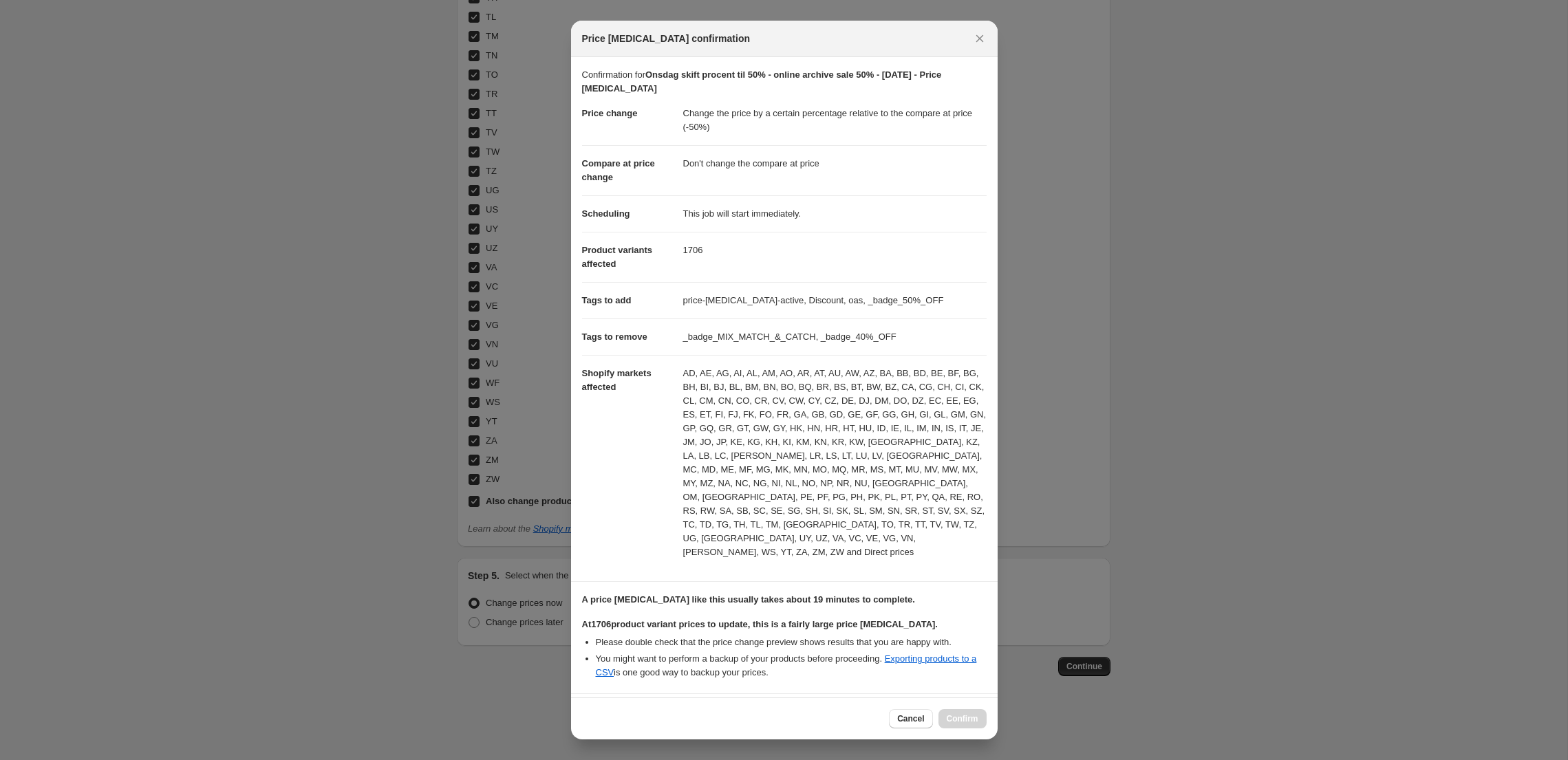
scroll to position [98, 0]
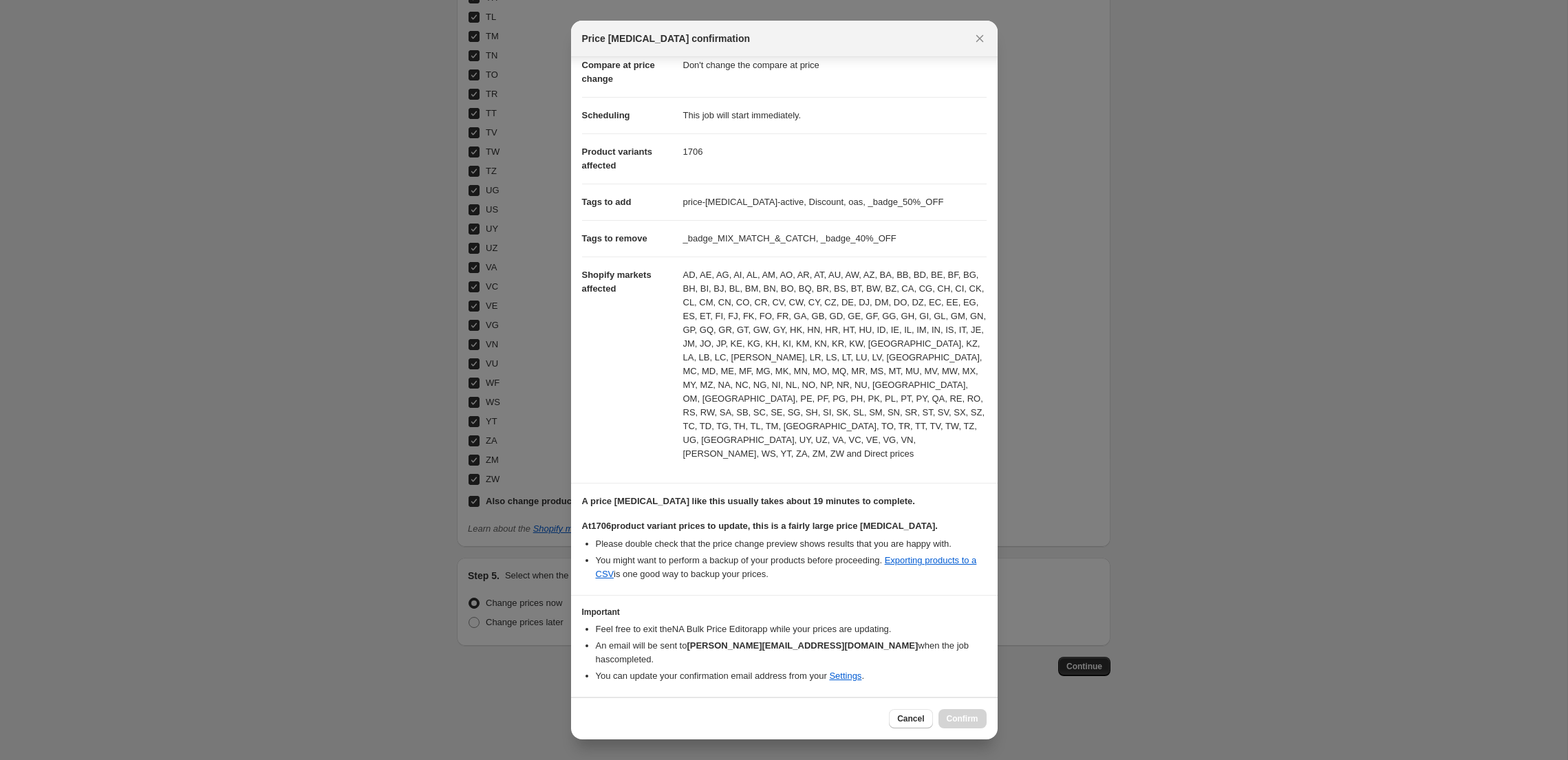
click at [586, 713] on input "I understand that this price [MEDICAL_DATA] will affect 1706 product variants" at bounding box center [589, 718] width 11 height 11
checkbox input "true"
click at [962, 722] on span "Confirm" at bounding box center [962, 719] width 32 height 11
